Goal: Information Seeking & Learning: Find specific fact

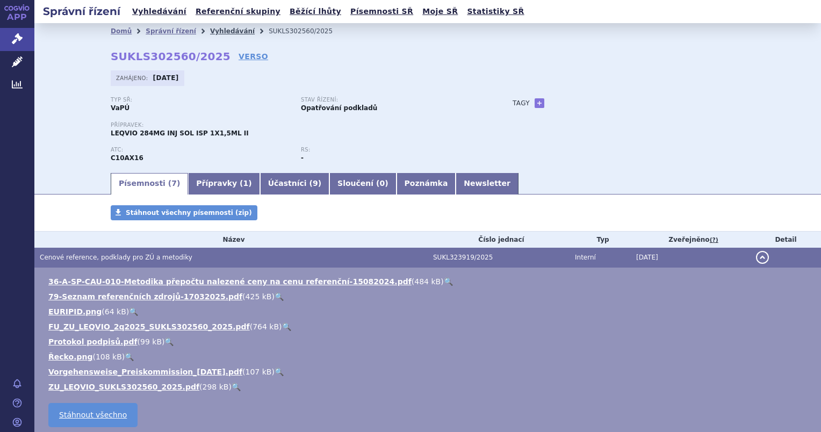
click at [212, 29] on link "Vyhledávání" at bounding box center [232, 31] width 45 height 8
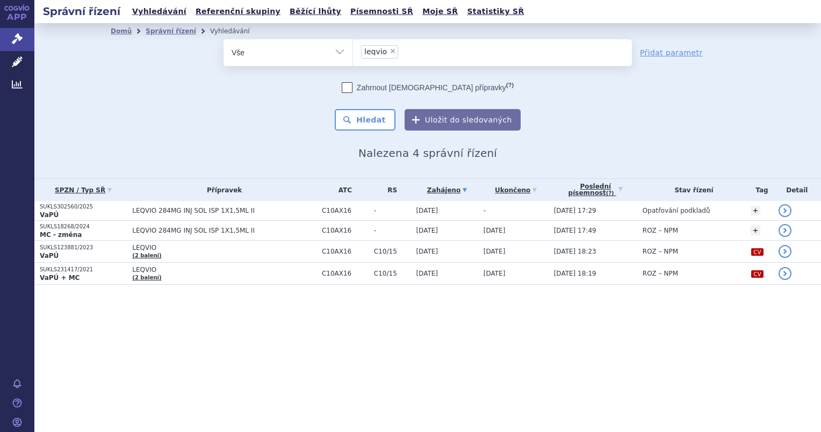
click at [389, 51] on span "×" at bounding box center [392, 51] width 6 height 6
click at [353, 51] on select "leqvio" at bounding box center [352, 52] width 1 height 27
select select
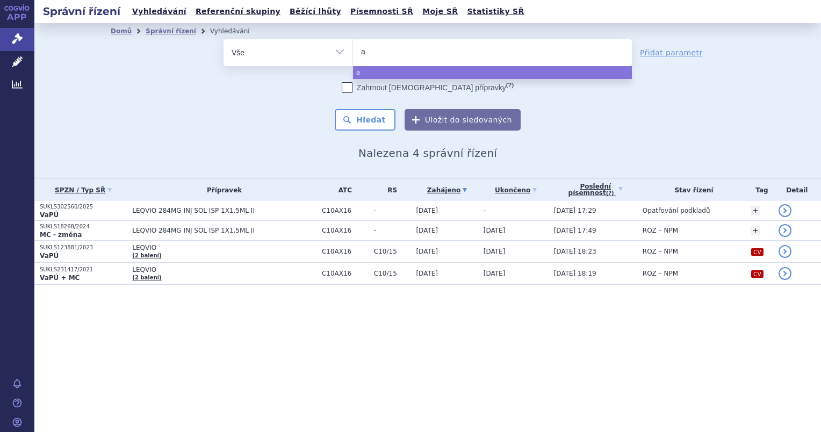
type input "ap"
type input "api"
type input "apid"
type input "[MEDICAL_DATA]"
select select "[MEDICAL_DATA]"
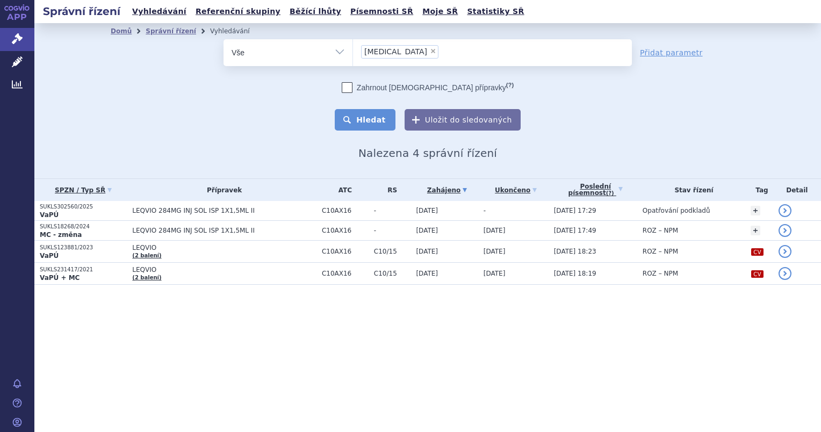
click at [375, 128] on button "Hledat" at bounding box center [365, 119] width 61 height 21
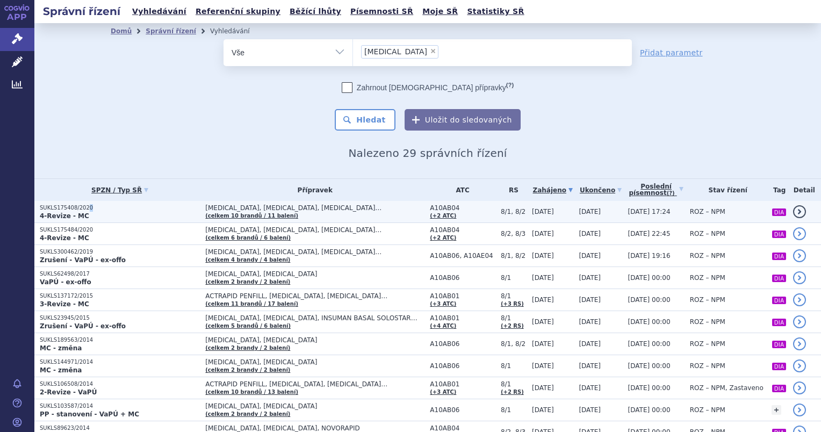
click at [85, 208] on p "SUKLS175408/2020" at bounding box center [120, 208] width 160 height 8
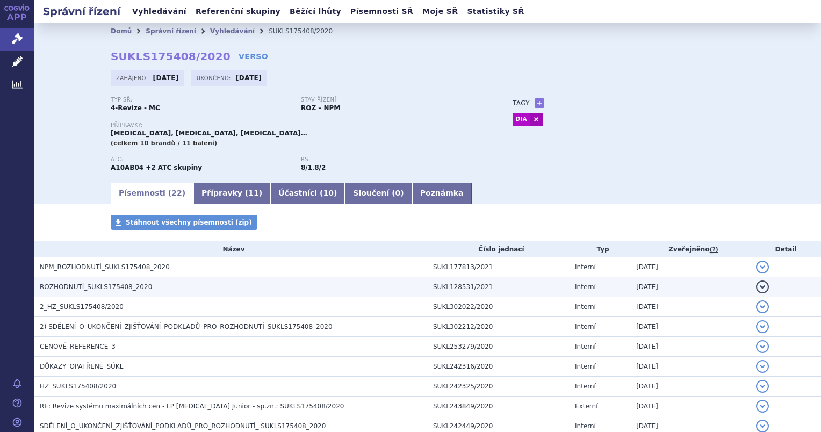
click at [83, 287] on span "ROZHODNUTÍ_SUKLS175408_2020" at bounding box center [96, 287] width 112 height 8
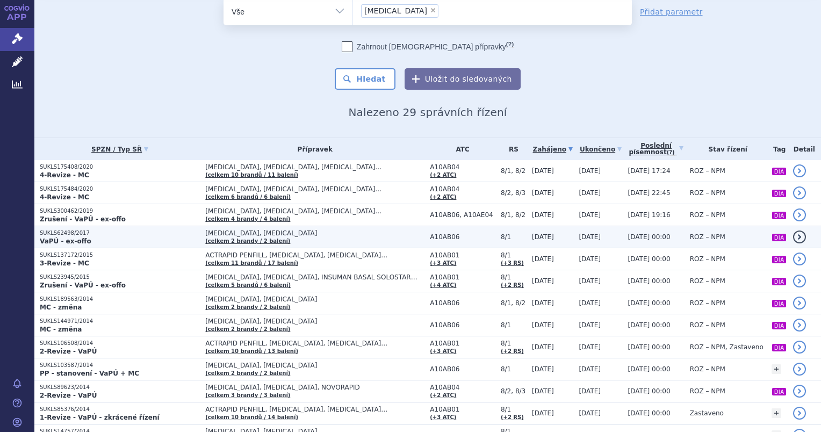
scroll to position [54, 0]
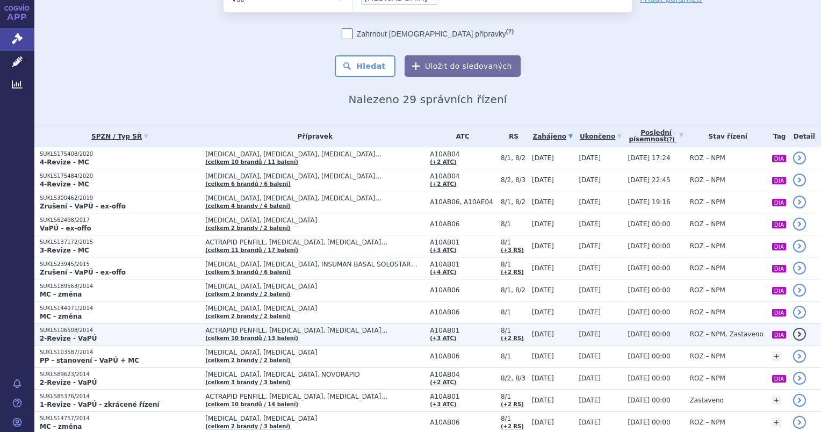
click at [68, 335] on strong "2-Revize - VaPÚ" at bounding box center [68, 339] width 57 height 8
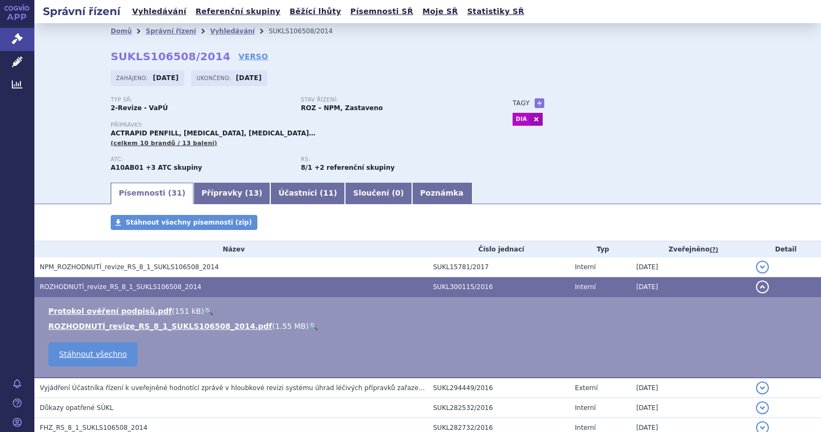
click at [309, 328] on link "🔍" at bounding box center [313, 326] width 9 height 9
click at [198, 202] on link "Přípravky ( 13 )" at bounding box center [231, 193] width 77 height 21
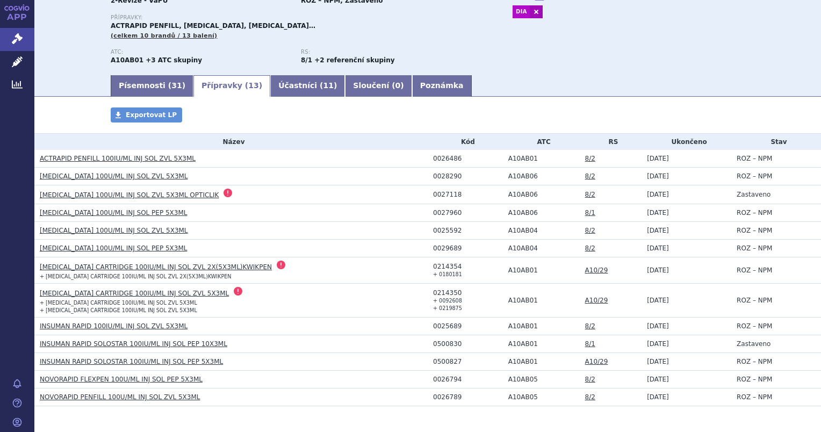
scroll to position [145, 0]
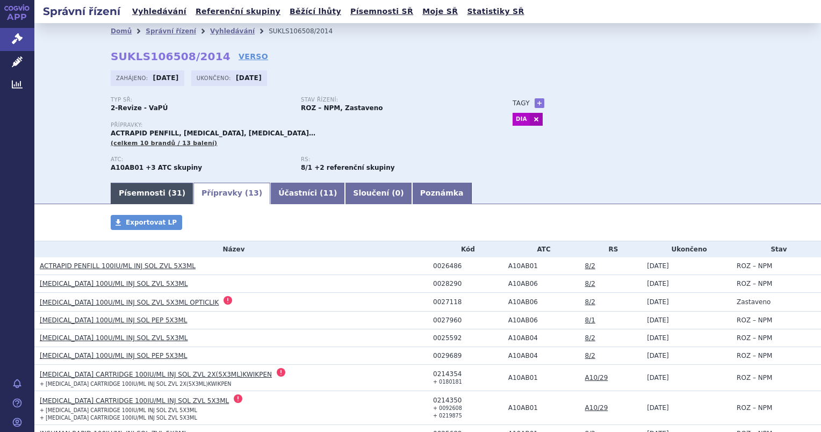
click at [155, 196] on link "Písemnosti ( 31 )" at bounding box center [152, 193] width 83 height 21
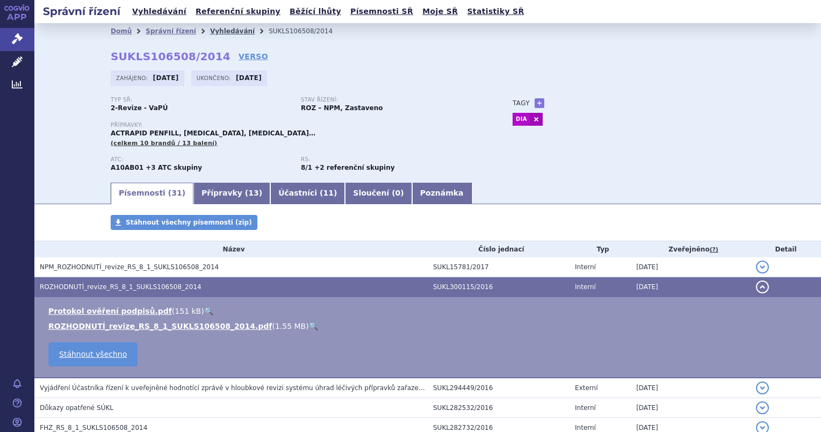
click at [210, 30] on link "Vyhledávání" at bounding box center [232, 31] width 45 height 8
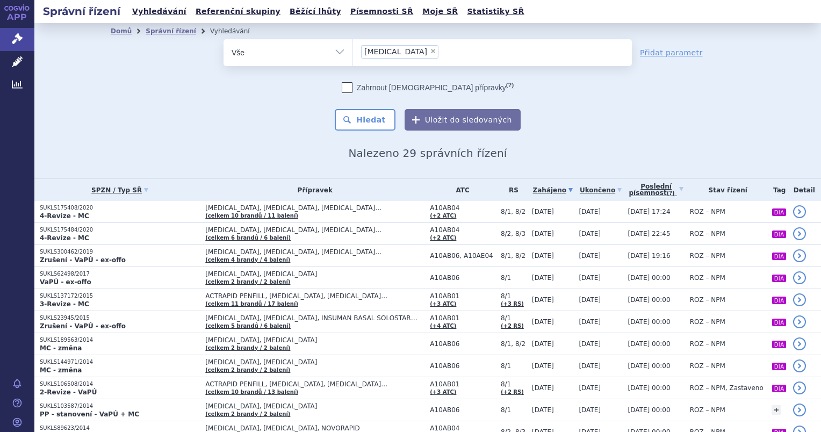
click at [430, 49] on span "×" at bounding box center [433, 51] width 6 height 6
click at [353, 49] on select "apidra" at bounding box center [352, 52] width 1 height 27
select select
type input "fa"
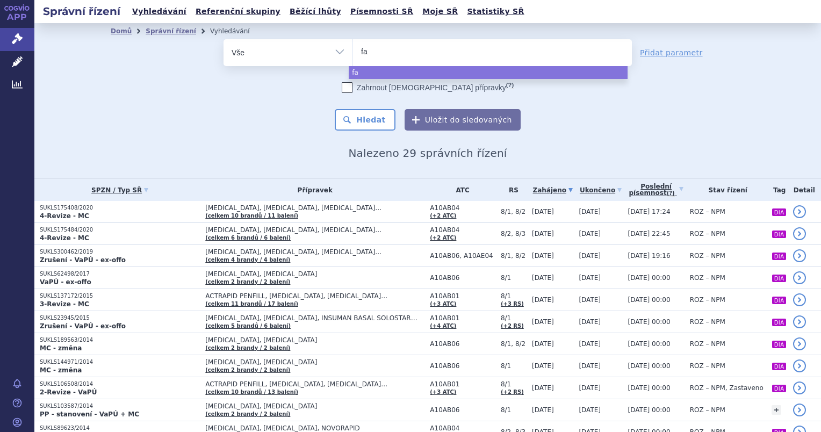
type input "fab"
type input "fabra"
type input "fabrazy"
type input "[MEDICAL_DATA]"
select select "fabrazyme"
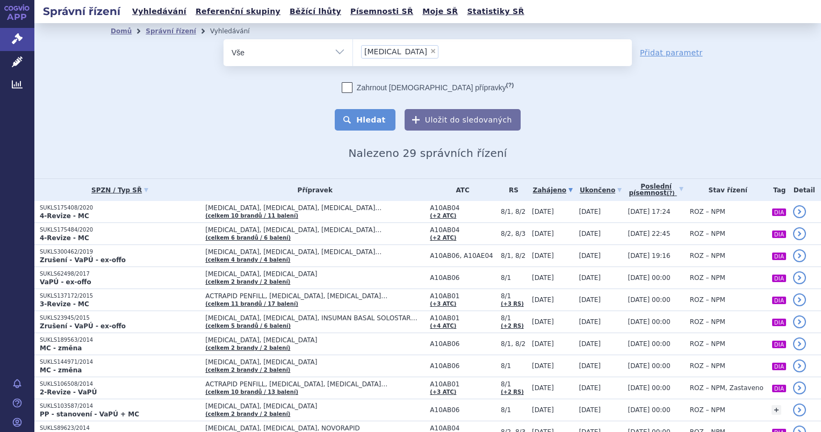
click at [364, 114] on button "Hledat" at bounding box center [365, 119] width 61 height 21
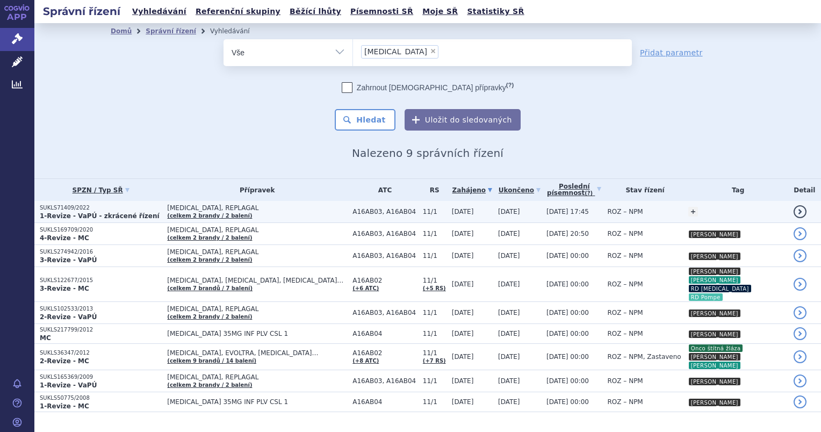
click at [69, 210] on p "SUKLS71409/2022" at bounding box center [101, 208] width 122 height 8
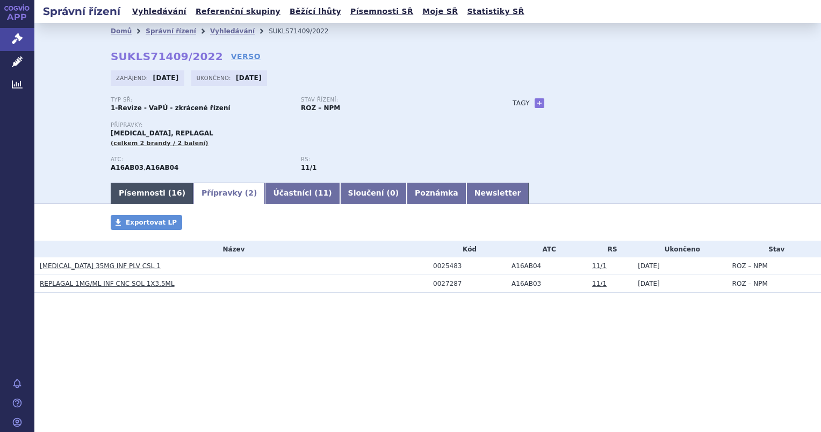
click at [142, 196] on link "Písemnosti ( 16 )" at bounding box center [152, 193] width 83 height 21
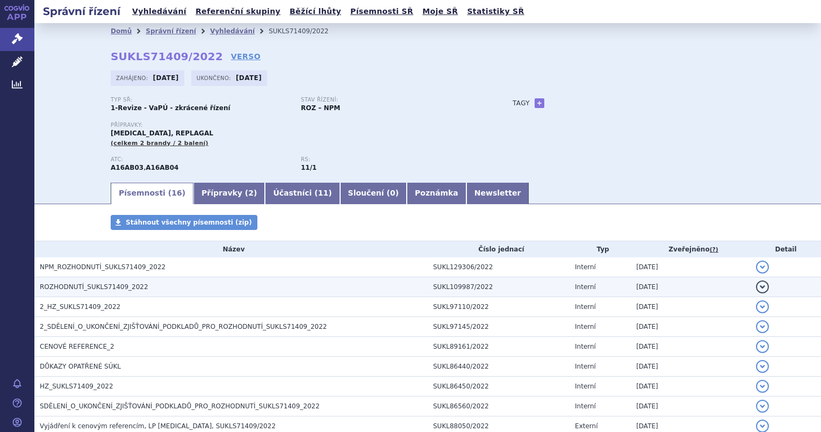
click at [79, 292] on h3 "ROZHODNUTÍ_SUKLS71409_2022" at bounding box center [234, 286] width 388 height 11
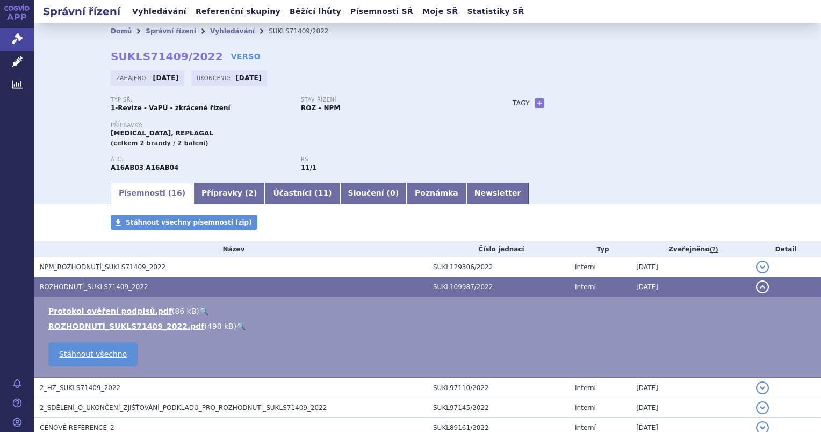
click at [236, 328] on link "🔍" at bounding box center [240, 326] width 9 height 9
click at [210, 29] on link "Vyhledávání" at bounding box center [232, 31] width 45 height 8
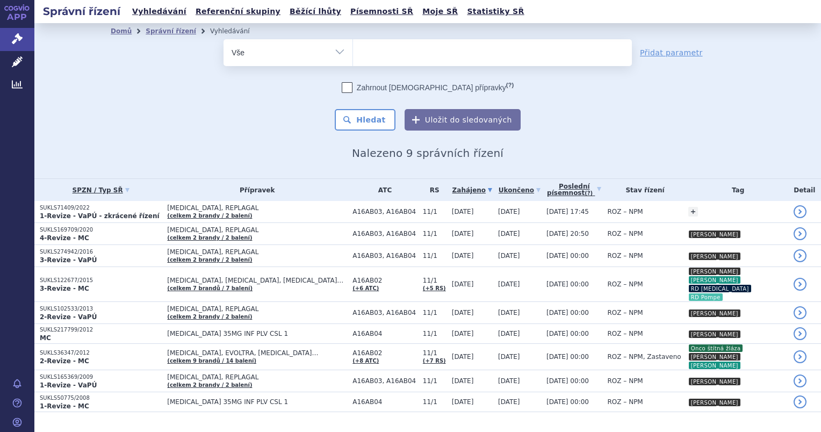
select select
type input "mz"
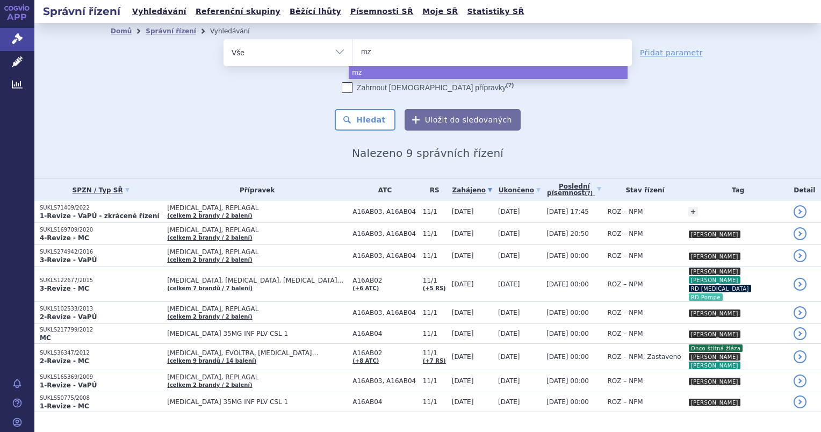
type input "mzo"
type input "mzoy"
type input "mzoyzm"
type input "mzoyzme"
select select "mzoyzme"
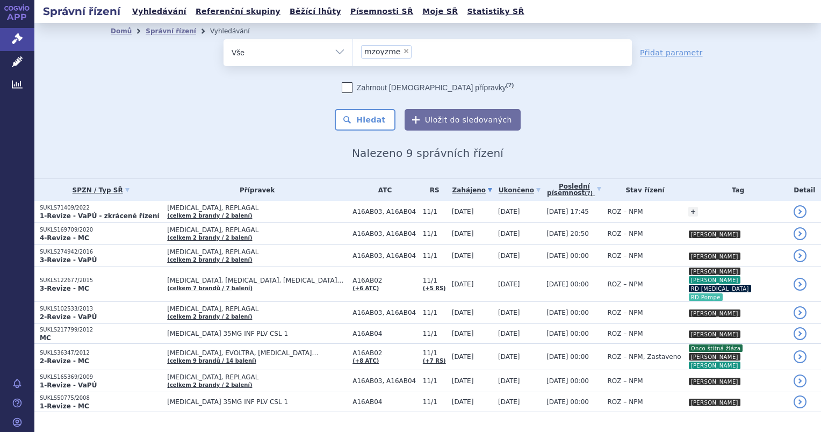
type input "mzoyzme"
select select
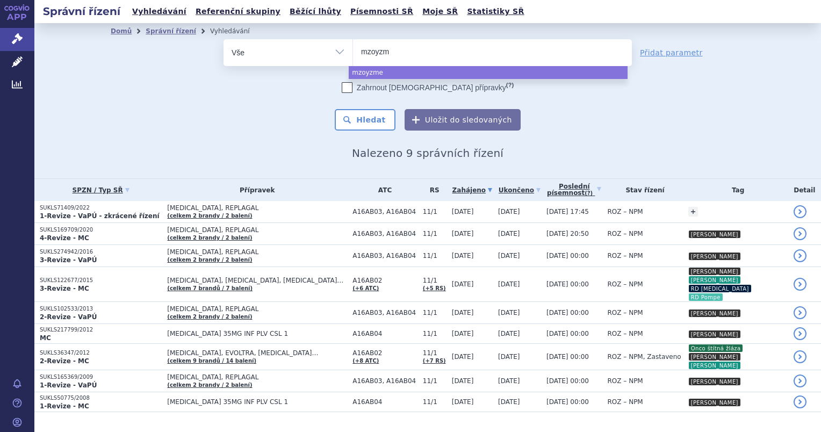
type input "mzoyz"
type input "mzoy"
type input "mz"
type input "m"
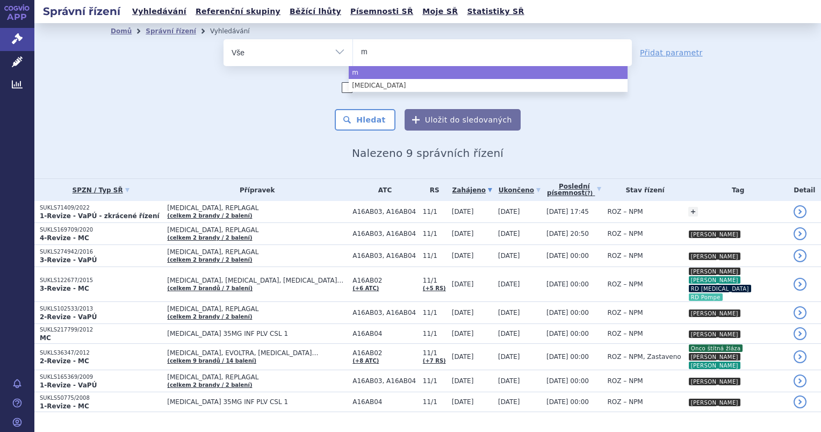
type input "my"
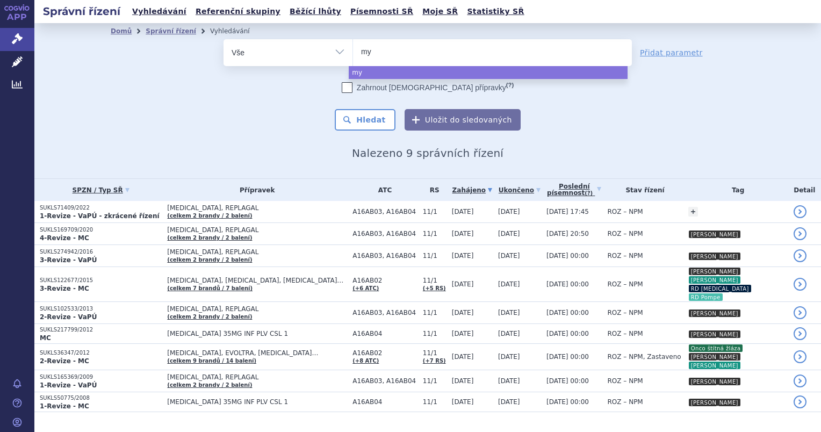
type input "myo"
type input "myoz"
type input "myozym"
type input "myozyme"
select select "myozyme"
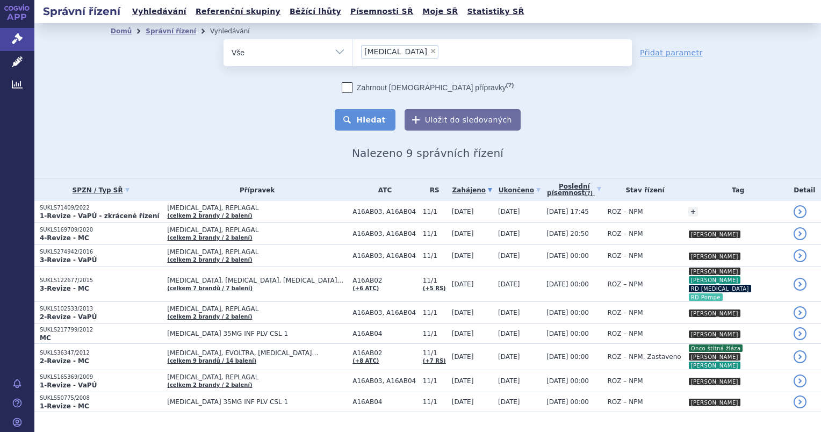
click at [346, 127] on button "Hledat" at bounding box center [365, 119] width 61 height 21
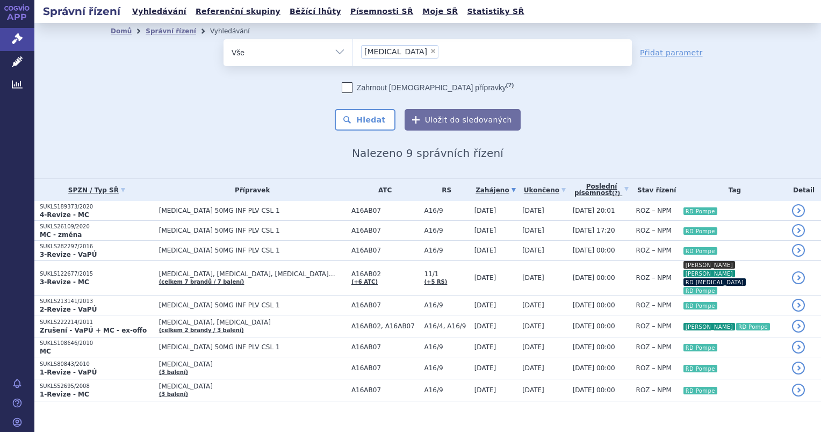
click at [430, 53] on span "×" at bounding box center [433, 51] width 6 height 6
click at [353, 53] on select "myozyme" at bounding box center [352, 52] width 1 height 27
select select
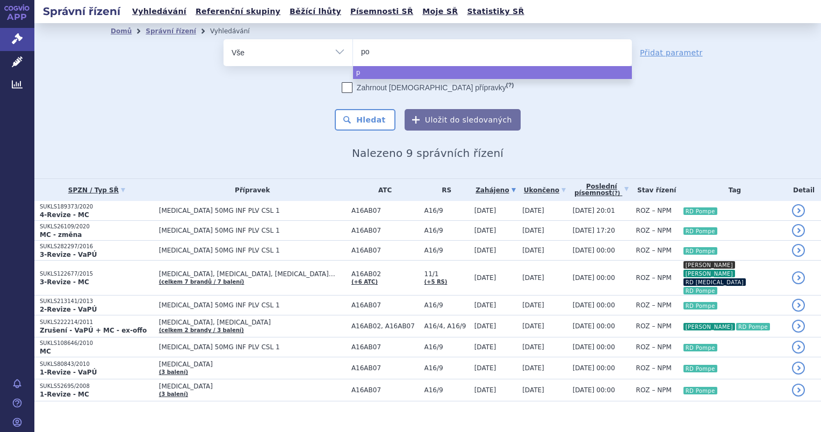
type input "pom"
type input "pomb"
type input "pombi"
type input "pombili"
type input "pombiliti"
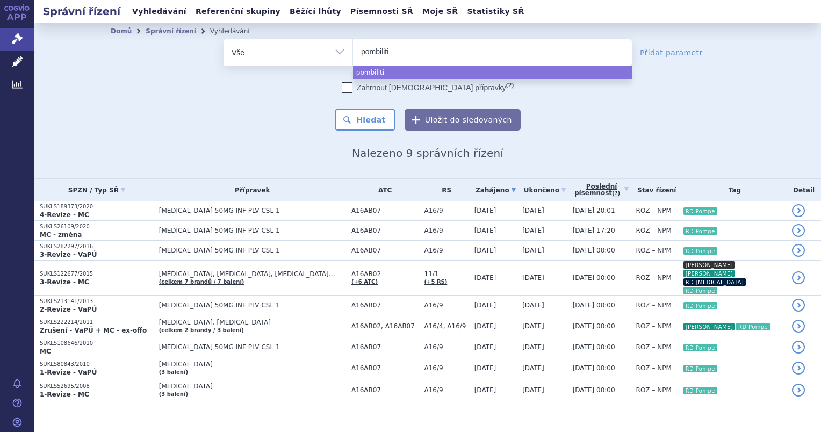
select select "pombiliti"
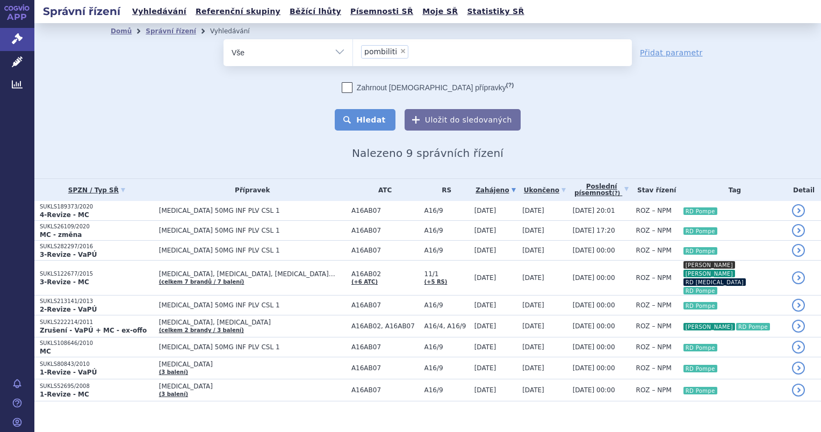
click at [361, 118] on button "Hledat" at bounding box center [365, 119] width 61 height 21
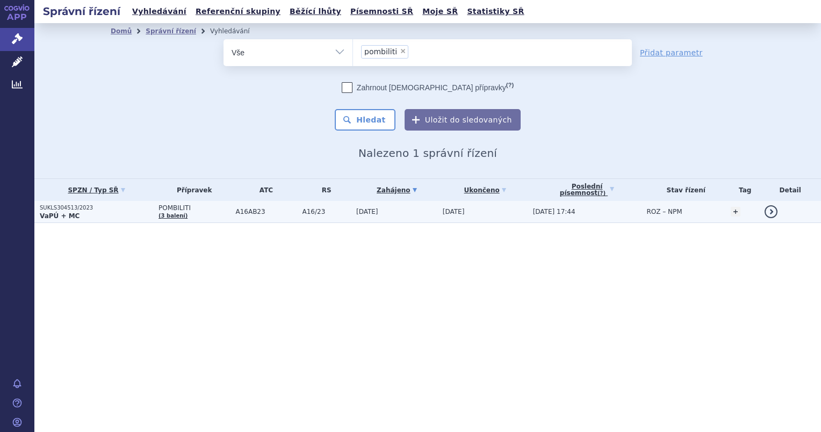
click at [59, 214] on strong "VaPÚ + MC" at bounding box center [60, 216] width 40 height 8
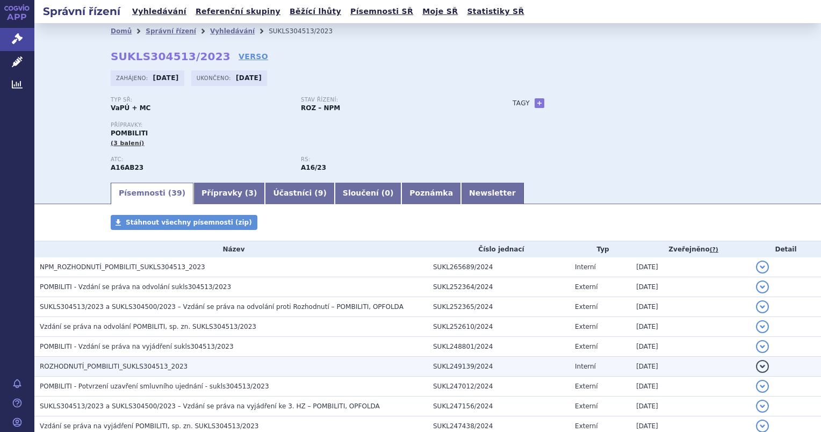
click at [63, 367] on span "ROZHODNUTÍ_POMBILITI_SUKLS304513_2023" at bounding box center [114, 367] width 148 height 8
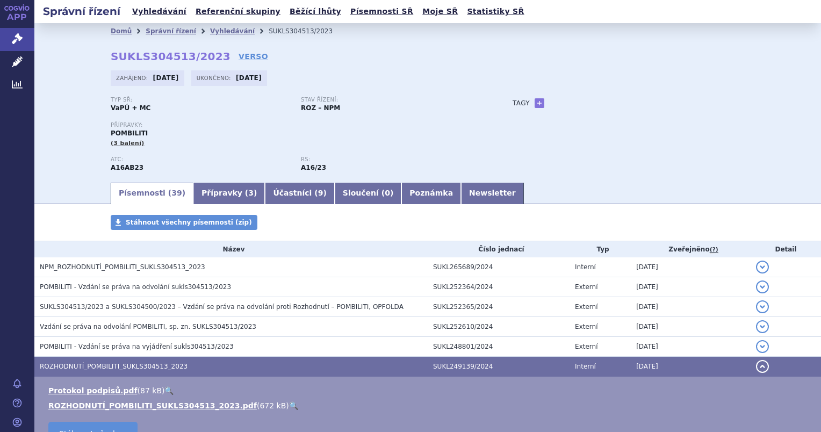
click at [289, 407] on link "🔍" at bounding box center [293, 405] width 9 height 9
click at [212, 31] on link "Vyhledávání" at bounding box center [232, 31] width 45 height 8
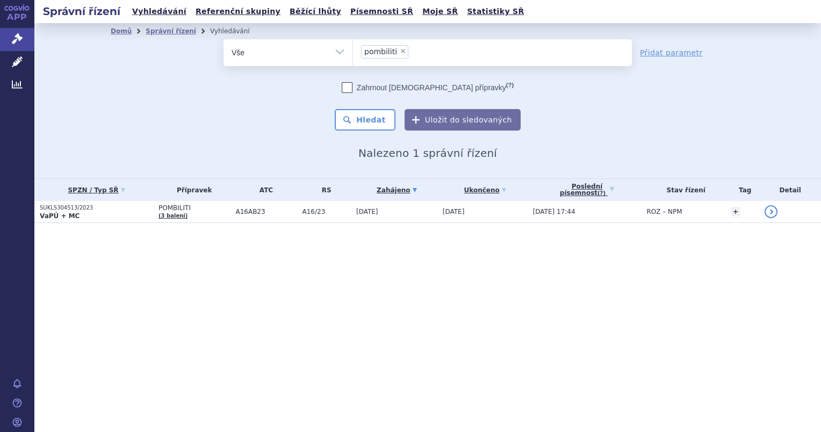
click at [400, 49] on span "×" at bounding box center [403, 51] width 6 height 6
click at [353, 49] on select "pombiliti" at bounding box center [352, 52] width 1 height 27
select select
type input "ne"
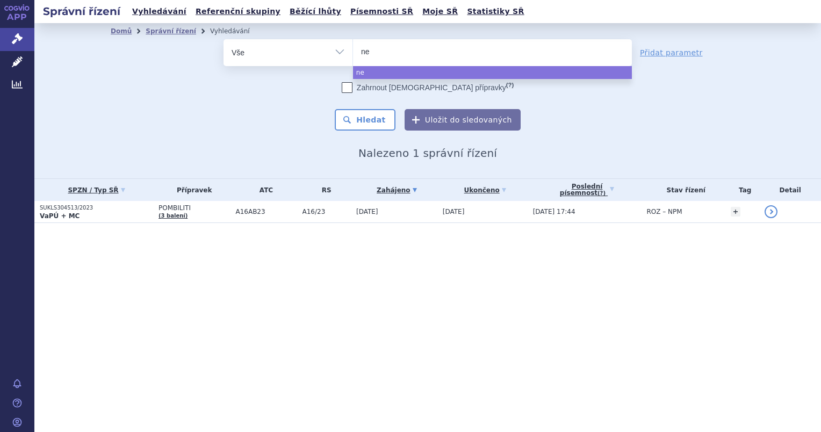
type input "nex"
type input "nexv"
type input "nexvia"
type input "nexviad"
type input "nexviadym"
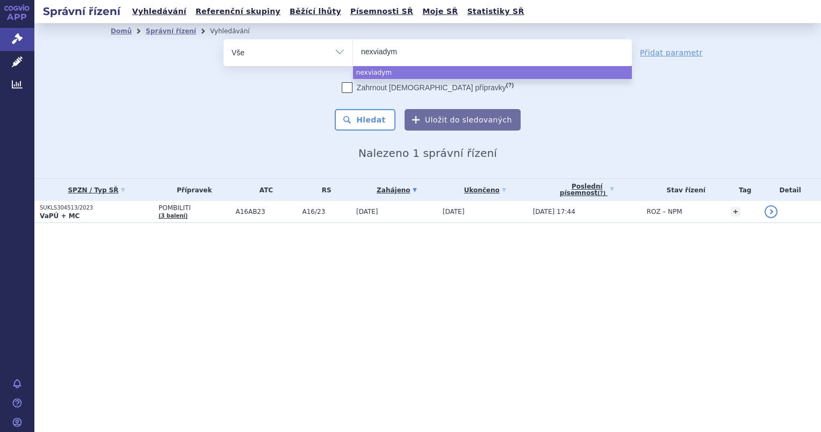
type input "nexviadyme"
select select "nexviadyme"
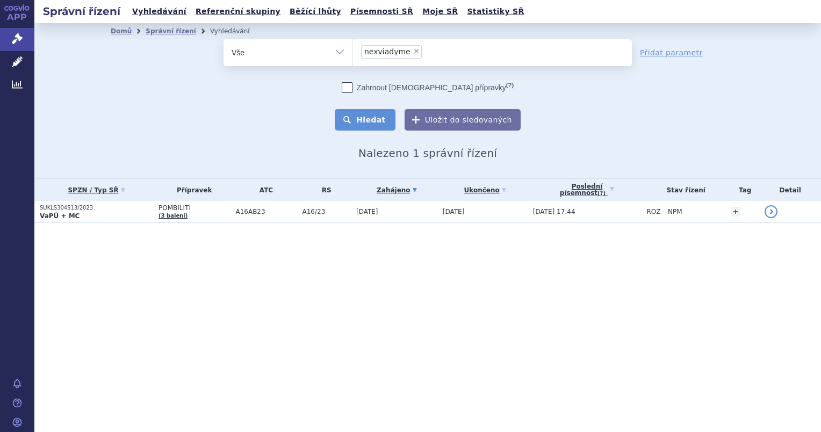
click at [374, 116] on button "Hledat" at bounding box center [365, 119] width 61 height 21
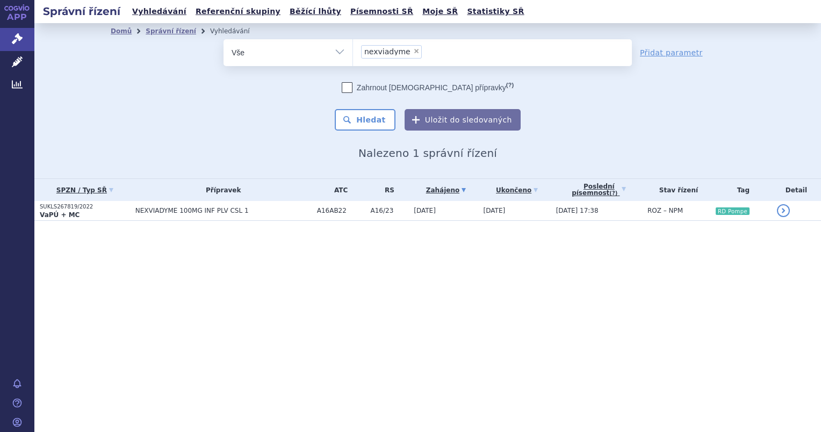
click at [413, 52] on span "×" at bounding box center [416, 51] width 6 height 6
click at [353, 52] on select "nexviadyme" at bounding box center [352, 52] width 1 height 27
select select
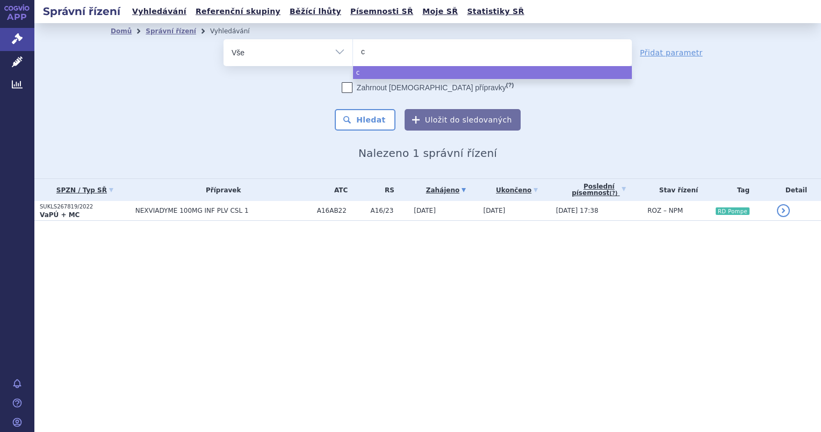
type input "ce"
type input "cere"
type input "cerezy"
type input "[MEDICAL_DATA]"
select select "[MEDICAL_DATA]"
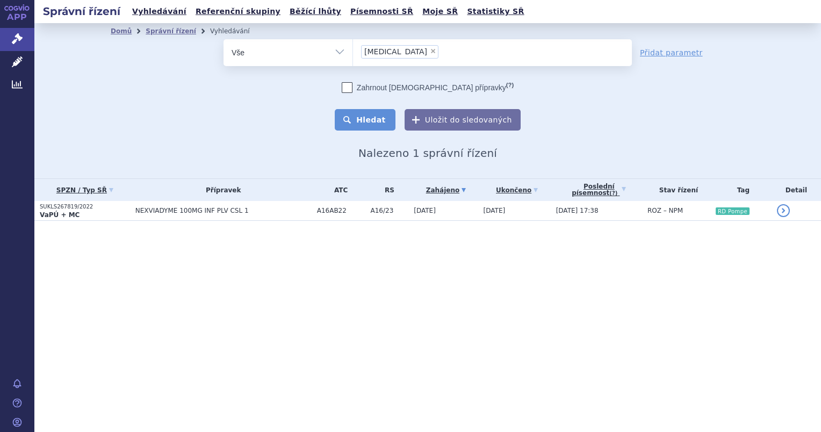
click at [380, 121] on button "Hledat" at bounding box center [365, 119] width 61 height 21
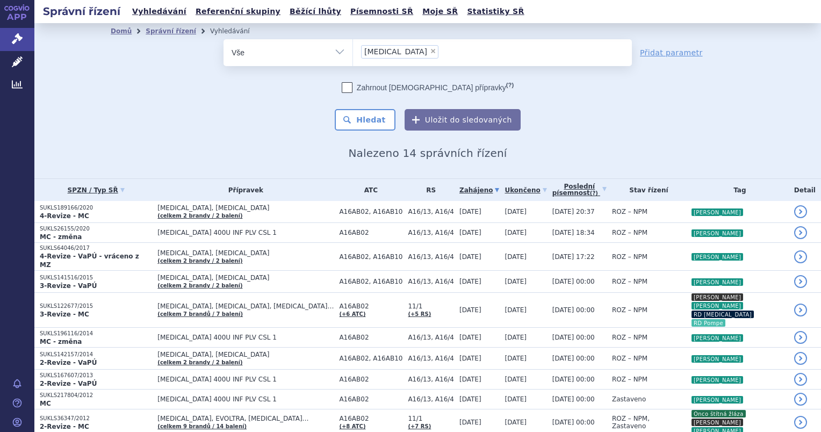
click at [430, 51] on span "×" at bounding box center [433, 51] width 6 height 6
click at [353, 51] on select "[MEDICAL_DATA]" at bounding box center [352, 52] width 1 height 27
select select
type input "ap"
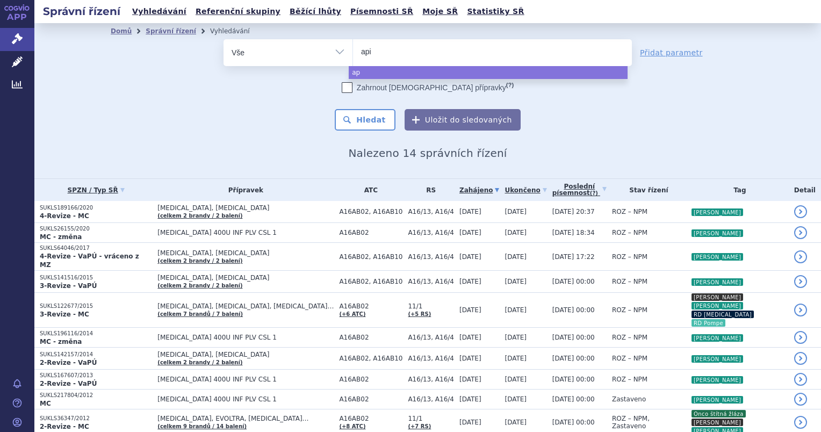
type input "apid"
type input "apidra"
select select "apidra"
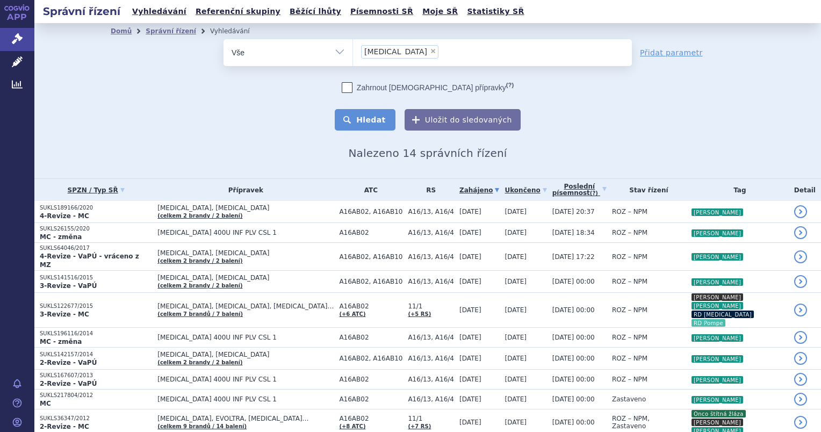
click at [378, 114] on button "Hledat" at bounding box center [365, 119] width 61 height 21
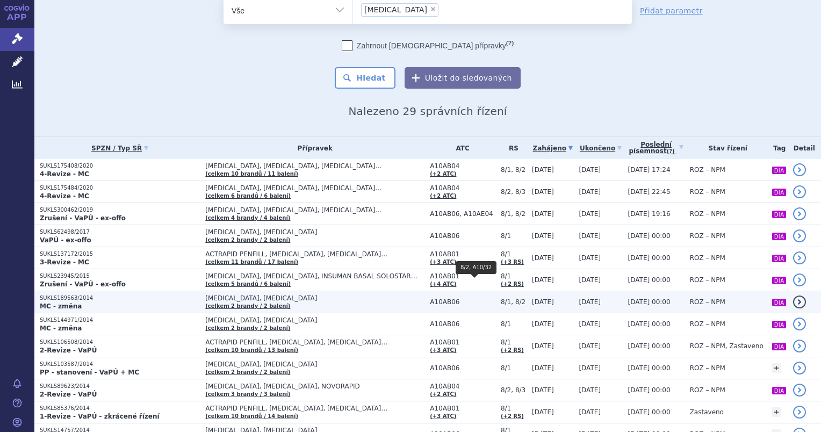
scroll to position [54, 0]
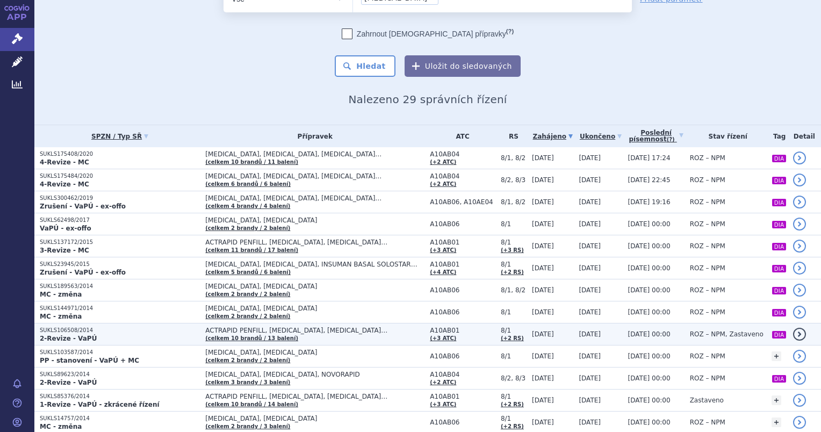
click at [97, 334] on p "2-Revize - VaPÚ" at bounding box center [120, 338] width 160 height 9
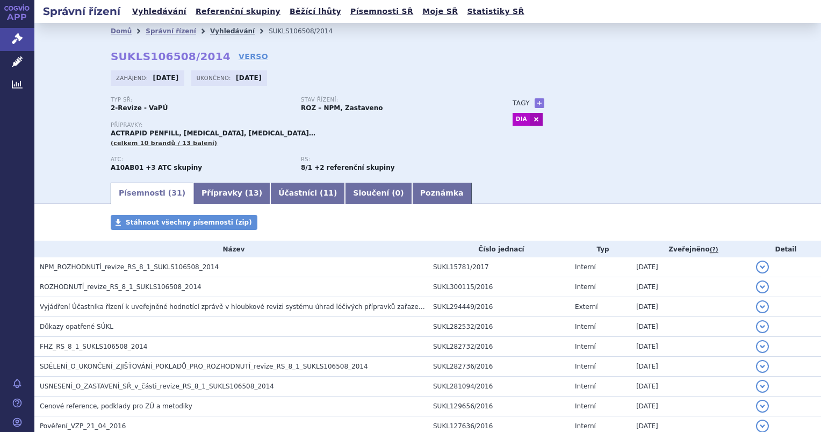
click at [210, 30] on link "Vyhledávání" at bounding box center [232, 31] width 45 height 8
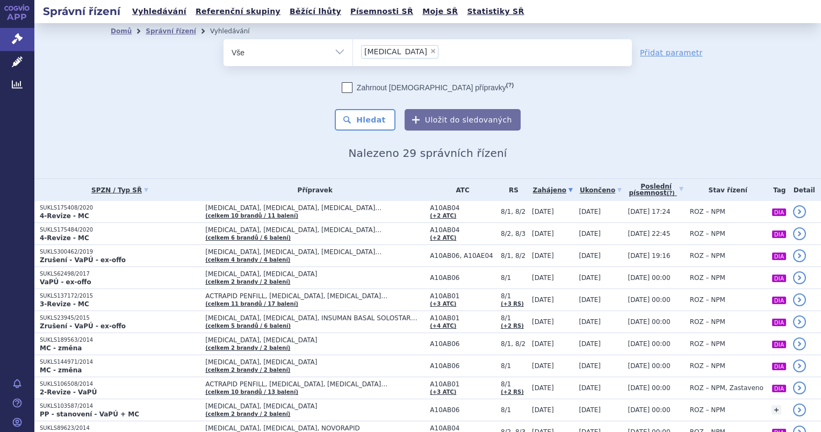
click at [390, 52] on li "× apidra" at bounding box center [399, 51] width 77 height 13
click at [353, 52] on select "[MEDICAL_DATA]" at bounding box center [352, 52] width 1 height 27
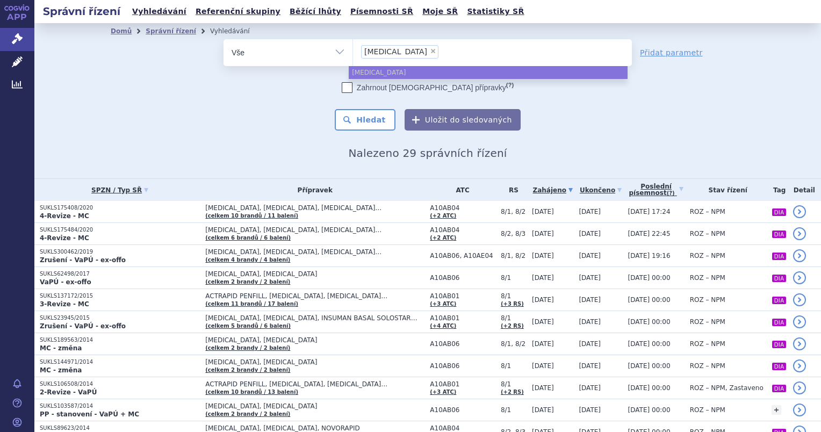
click at [430, 52] on span "×" at bounding box center [433, 51] width 6 height 6
click at [353, 52] on select "[MEDICAL_DATA]" at bounding box center [352, 52] width 1 height 27
select select
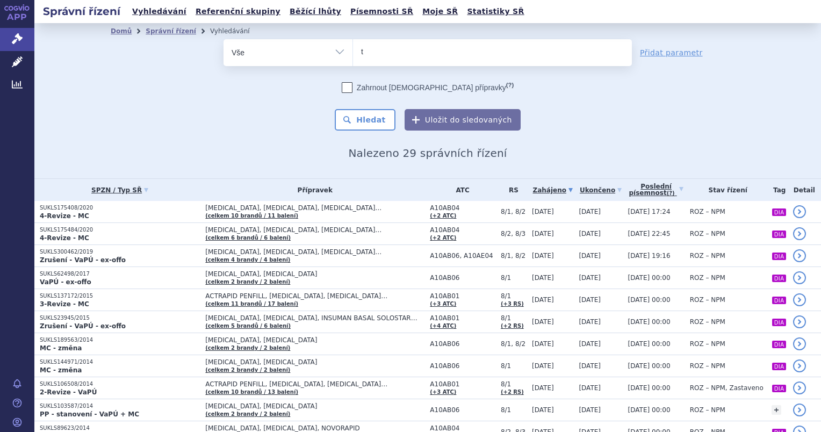
type input "to"
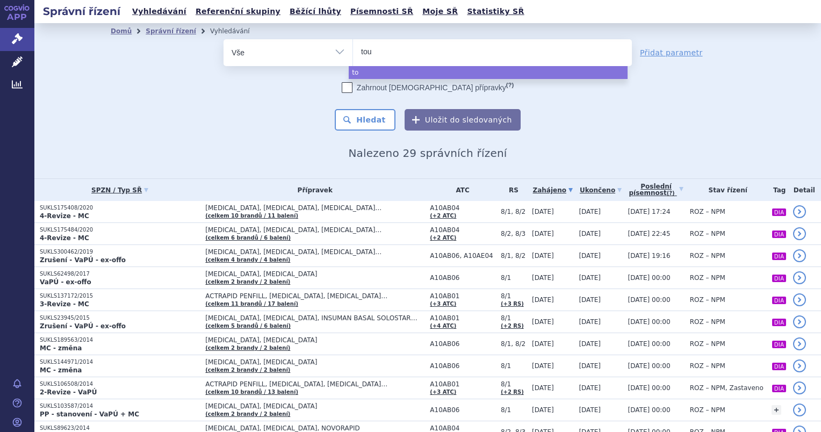
type input "touj"
type input "toujeo"
select select "[MEDICAL_DATA]"
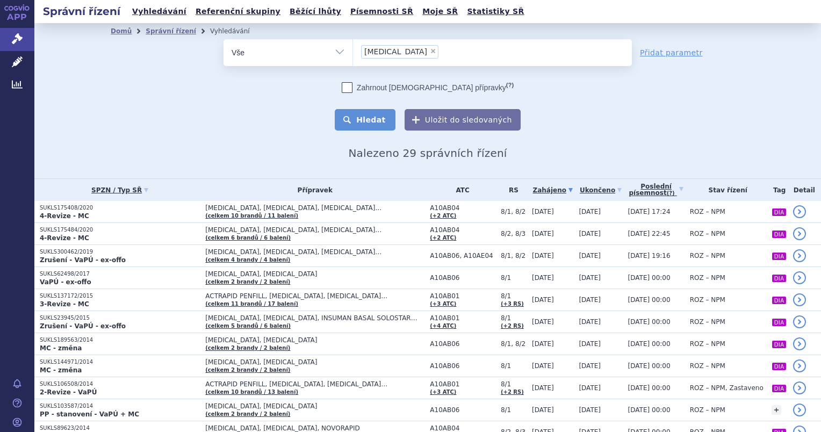
click at [363, 119] on button "Hledat" at bounding box center [365, 119] width 61 height 21
select select
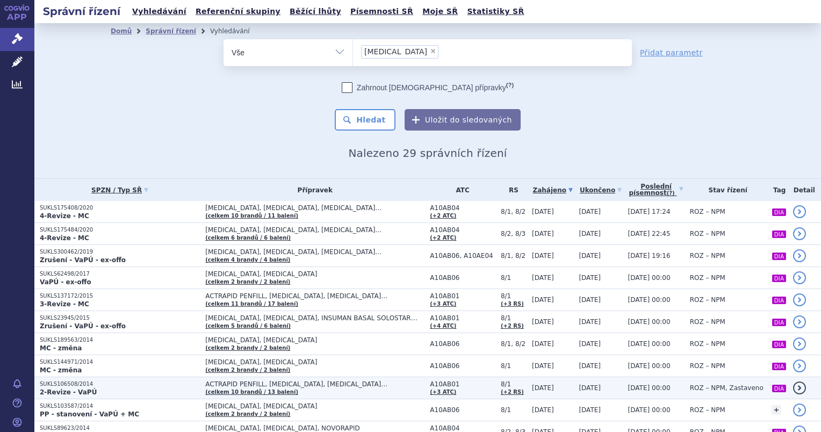
click at [66, 390] on strong "2-Revize - VaPÚ" at bounding box center [68, 392] width 57 height 8
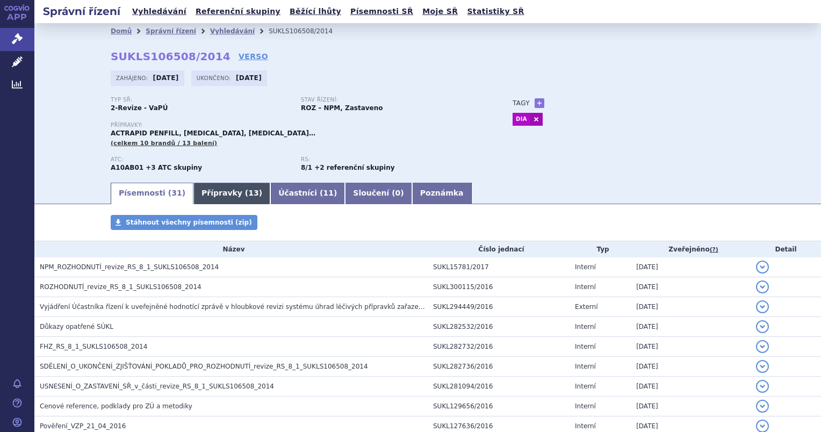
click at [212, 196] on link "Přípravky ( 13 )" at bounding box center [231, 193] width 77 height 21
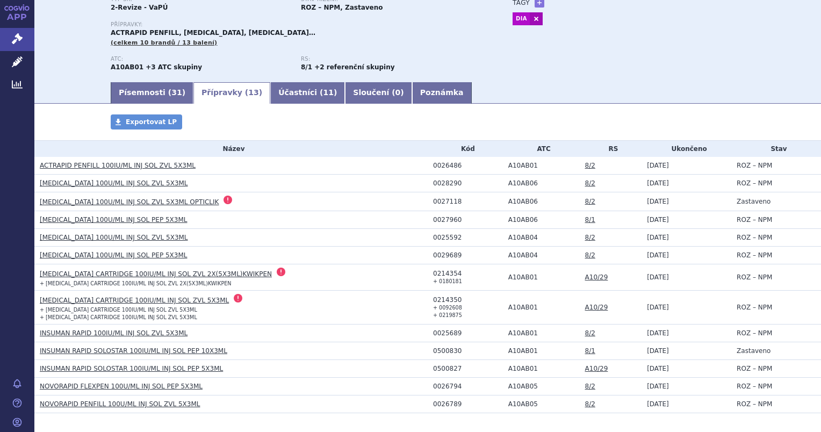
scroll to position [107, 0]
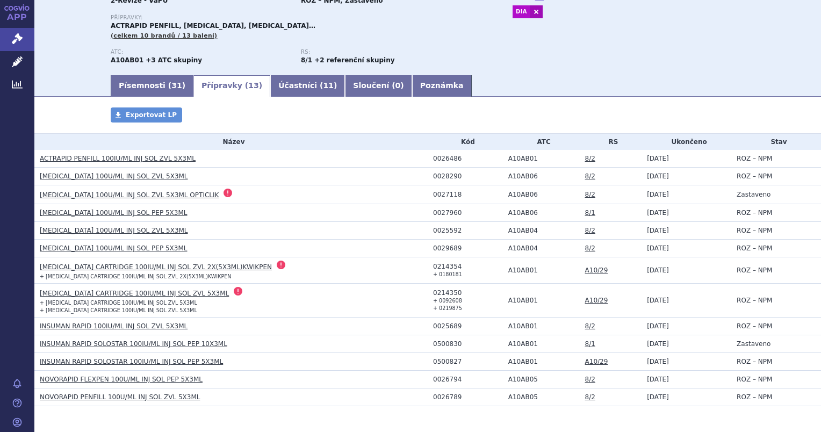
click at [585, 161] on link "8/2" at bounding box center [590, 159] width 10 height 8
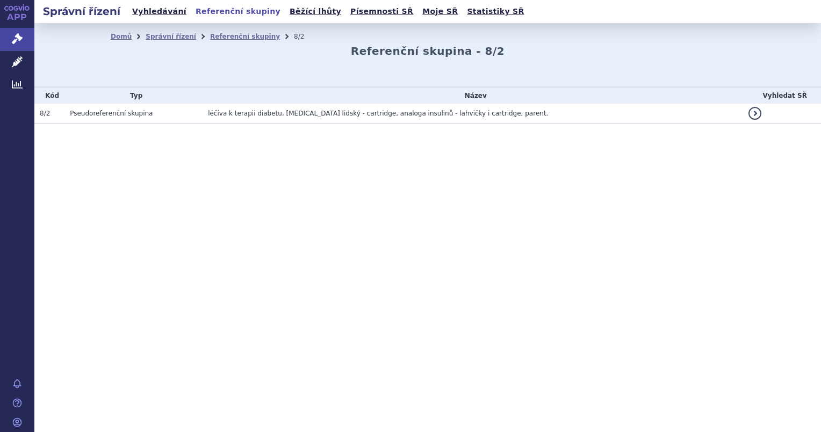
click at [752, 113] on link "vyfiltrovat" at bounding box center [754, 113] width 13 height 13
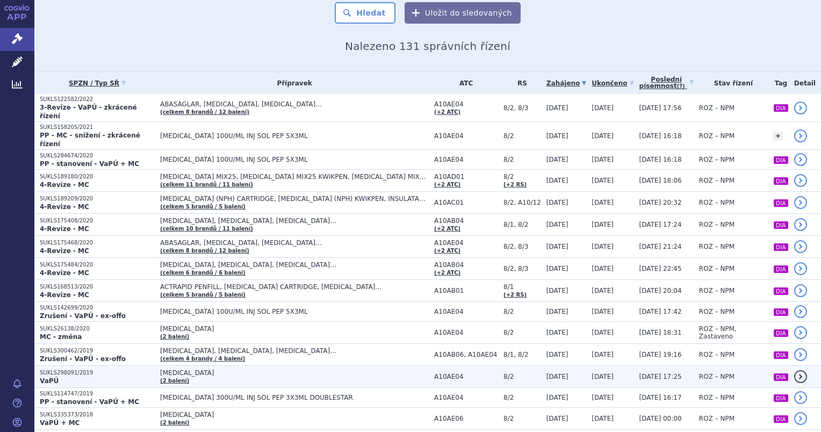
scroll to position [107, 0]
click at [89, 376] on p "VaPÚ" at bounding box center [97, 380] width 115 height 9
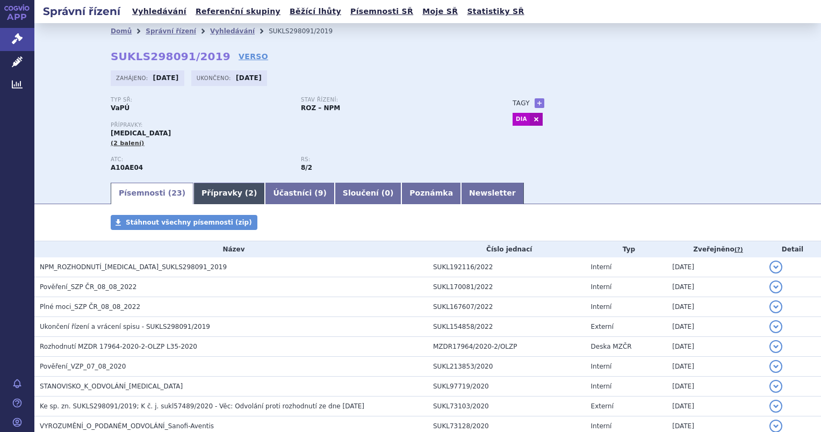
click at [203, 200] on link "Přípravky ( 2 )" at bounding box center [228, 193] width 71 height 21
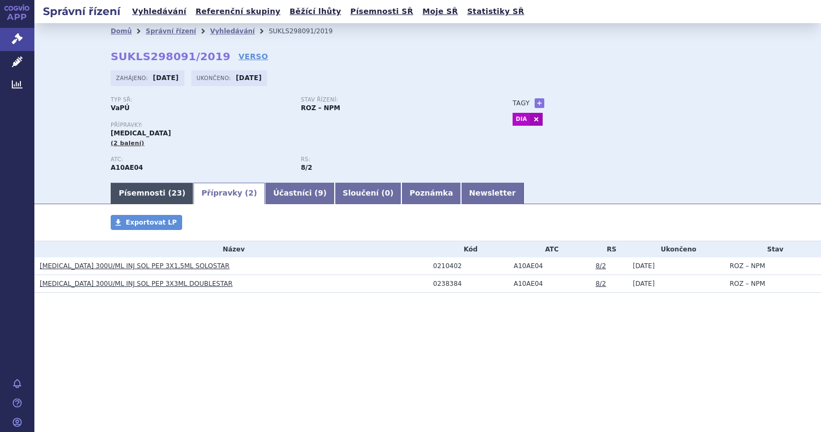
click at [137, 191] on link "Písemnosti ( 23 )" at bounding box center [152, 193] width 83 height 21
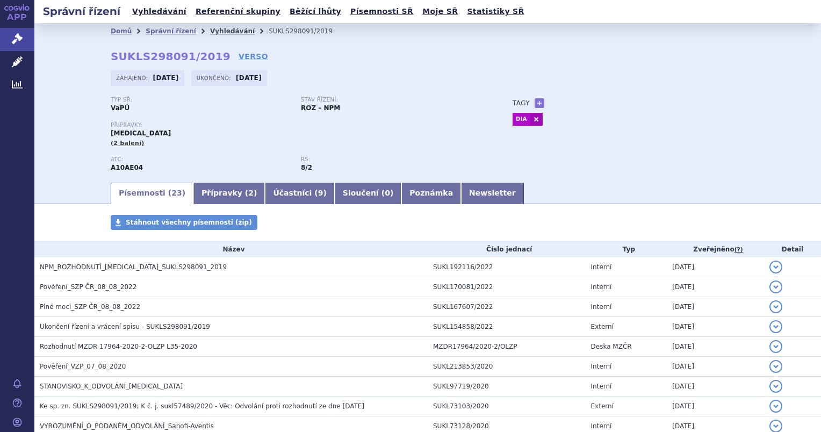
click at [218, 27] on link "Vyhledávání" at bounding box center [232, 31] width 45 height 8
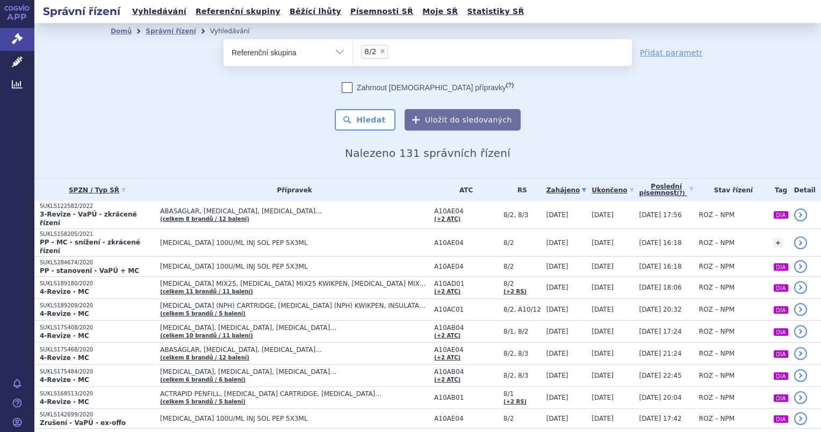
click at [311, 56] on select "Vše Spisová značka Typ SŘ Přípravek/SUKL kód Účastník/Držitel" at bounding box center [287, 51] width 129 height 24
select select "filter-all"
click at [223, 39] on select "Vše Spisová značka Typ SŘ Přípravek/SUKL kód Účastník/Držitel" at bounding box center [287, 51] width 129 height 24
click at [373, 52] on ul at bounding box center [492, 50] width 279 height 23
click at [353, 52] on select at bounding box center [352, 52] width 1 height 27
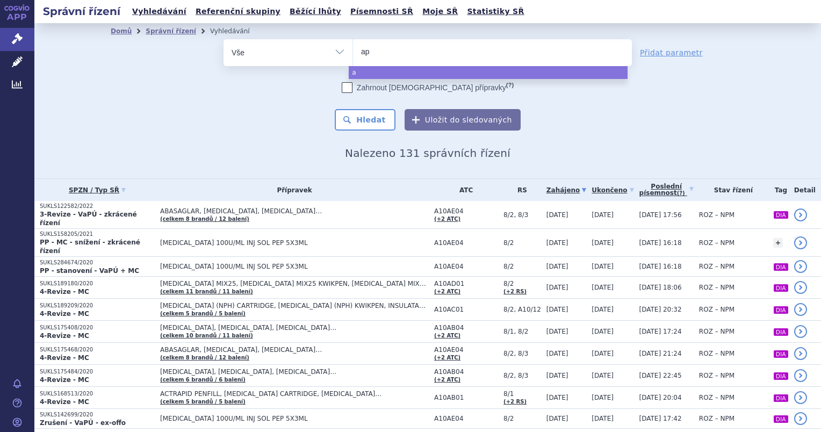
type input "api"
type input "apidr"
type input "[MEDICAL_DATA]"
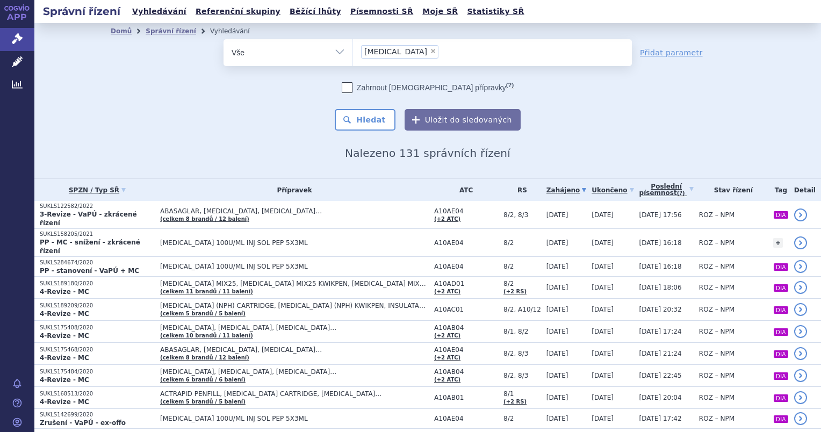
select select "apidra"
click at [359, 116] on button "Hledat" at bounding box center [365, 119] width 61 height 21
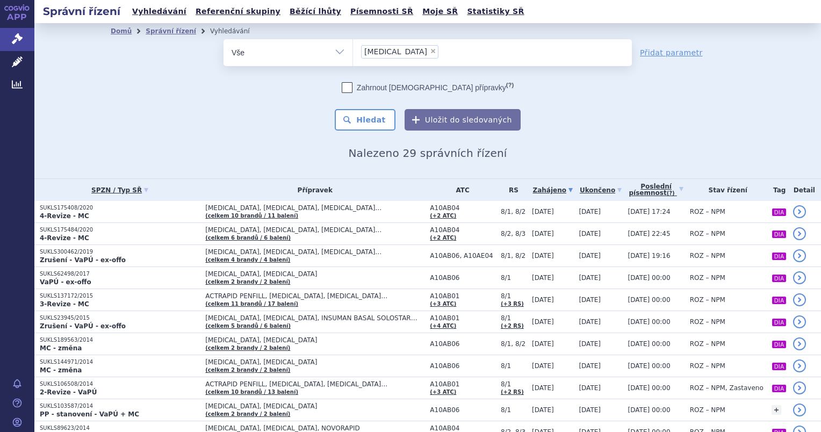
drag, startPoint x: 387, startPoint y: 50, endPoint x: 380, endPoint y: 49, distance: 7.1
click at [430, 50] on span "×" at bounding box center [433, 51] width 6 height 6
click at [353, 50] on select "apidra" at bounding box center [352, 52] width 1 height 27
select select
click at [342, 50] on select "Vše Spisová značka Typ SŘ Přípravek/SUKL kód Účastník/Držitel" at bounding box center [287, 51] width 129 height 24
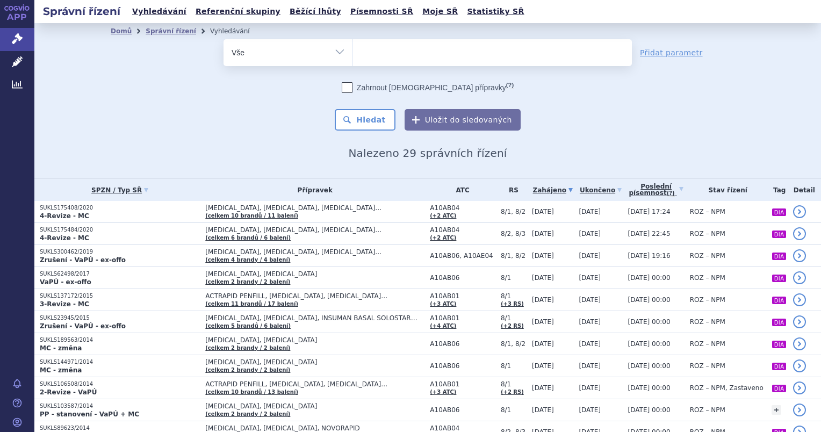
select select "filter-reference-group"
click at [223, 39] on select "Vše Spisová značka Typ SŘ Přípravek/SUKL kód Účastník/Držitel" at bounding box center [287, 51] width 129 height 24
click at [382, 48] on ul at bounding box center [492, 50] width 279 height 23
click at [353, 48] on select at bounding box center [352, 52] width 1 height 27
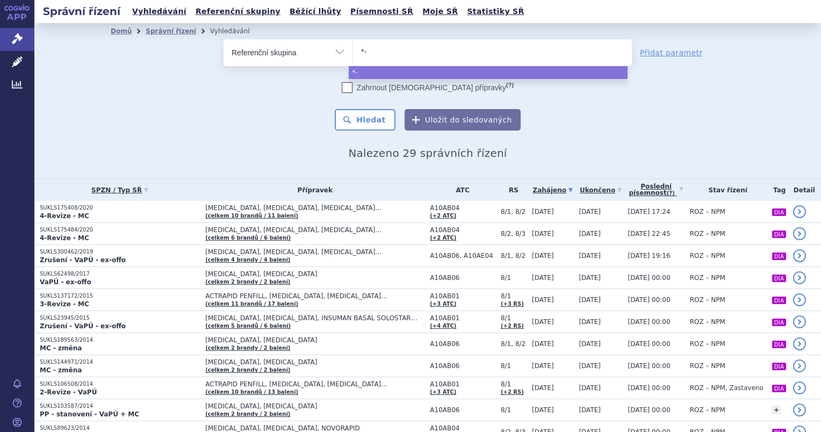
type input "*"
type input "á"
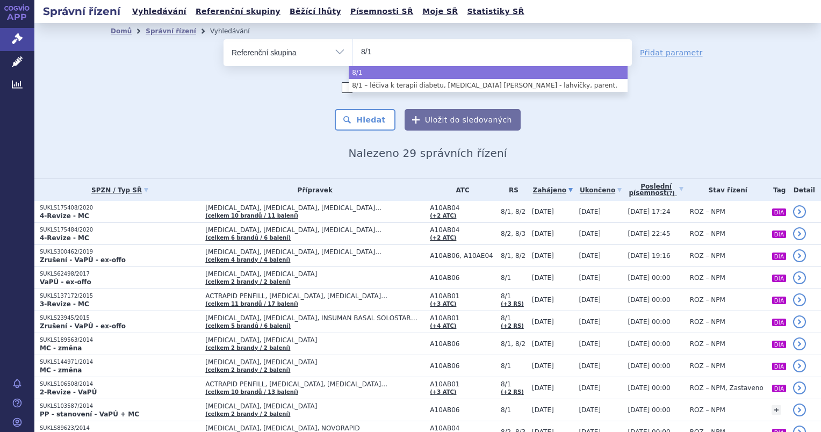
type input "8/1"
select select "8/1"
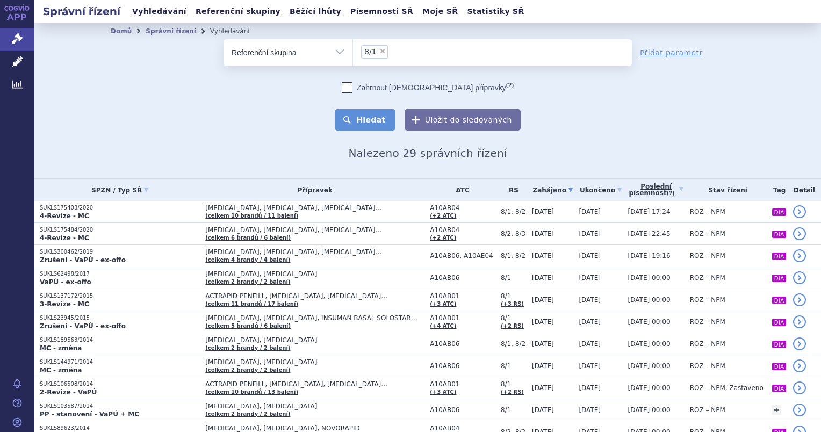
click at [372, 110] on button "Hledat" at bounding box center [365, 119] width 61 height 21
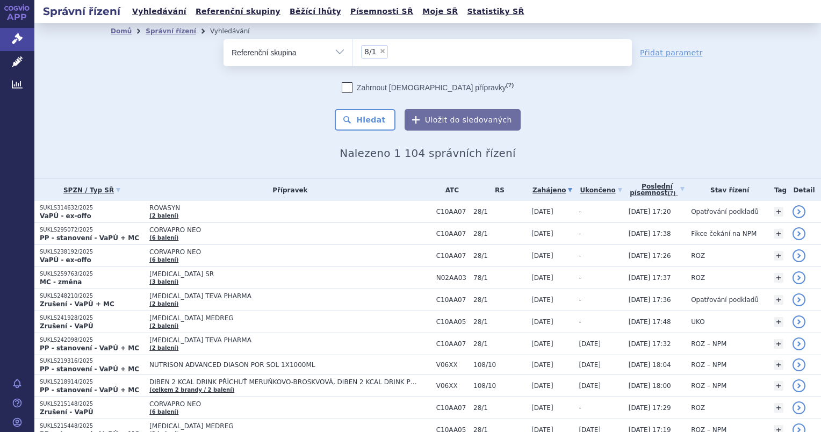
click at [392, 58] on ul "× 8/1" at bounding box center [492, 51] width 279 height 24
click at [353, 58] on select "8/1" at bounding box center [352, 52] width 1 height 27
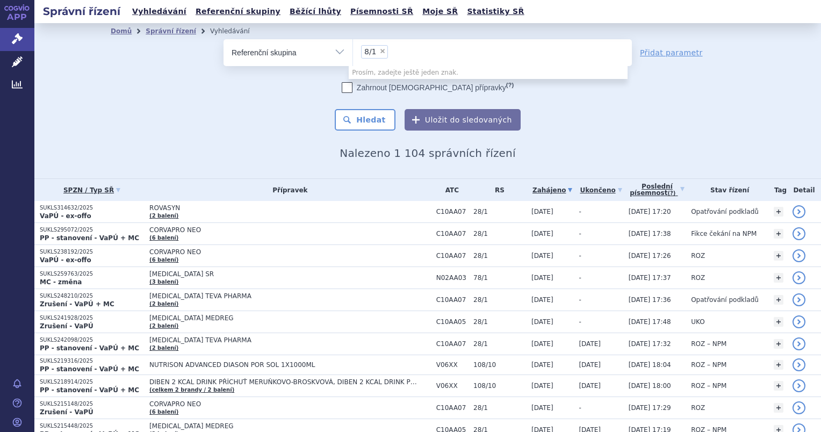
select select
type input "8/1"
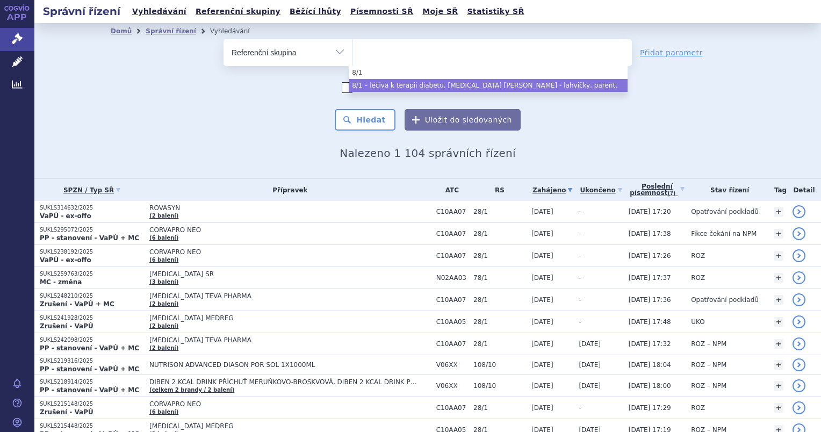
select select "c2ab76c6-c3d0-4635-8d42-0d00870facb0"
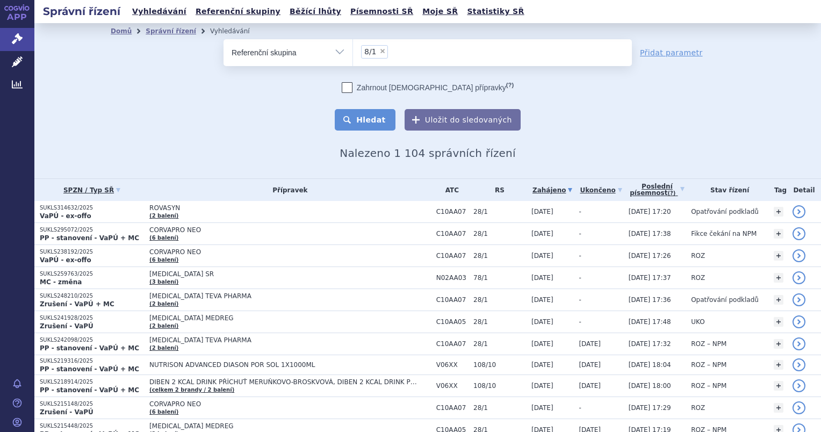
click at [367, 114] on button "Hledat" at bounding box center [365, 119] width 61 height 21
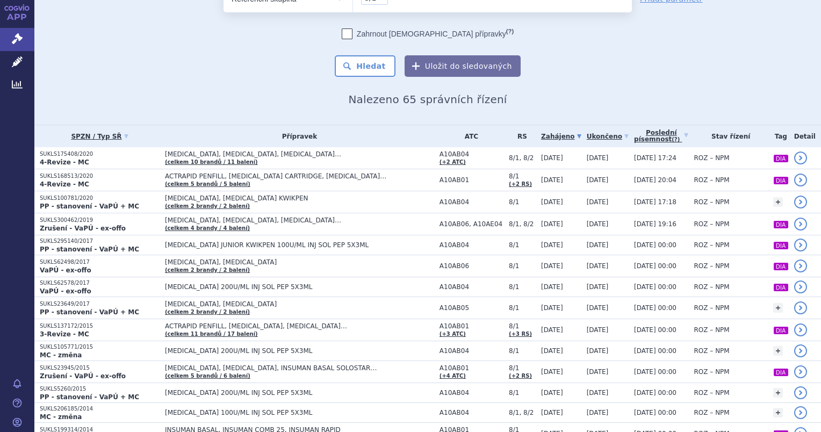
scroll to position [54, 0]
